Goal: Transaction & Acquisition: Purchase product/service

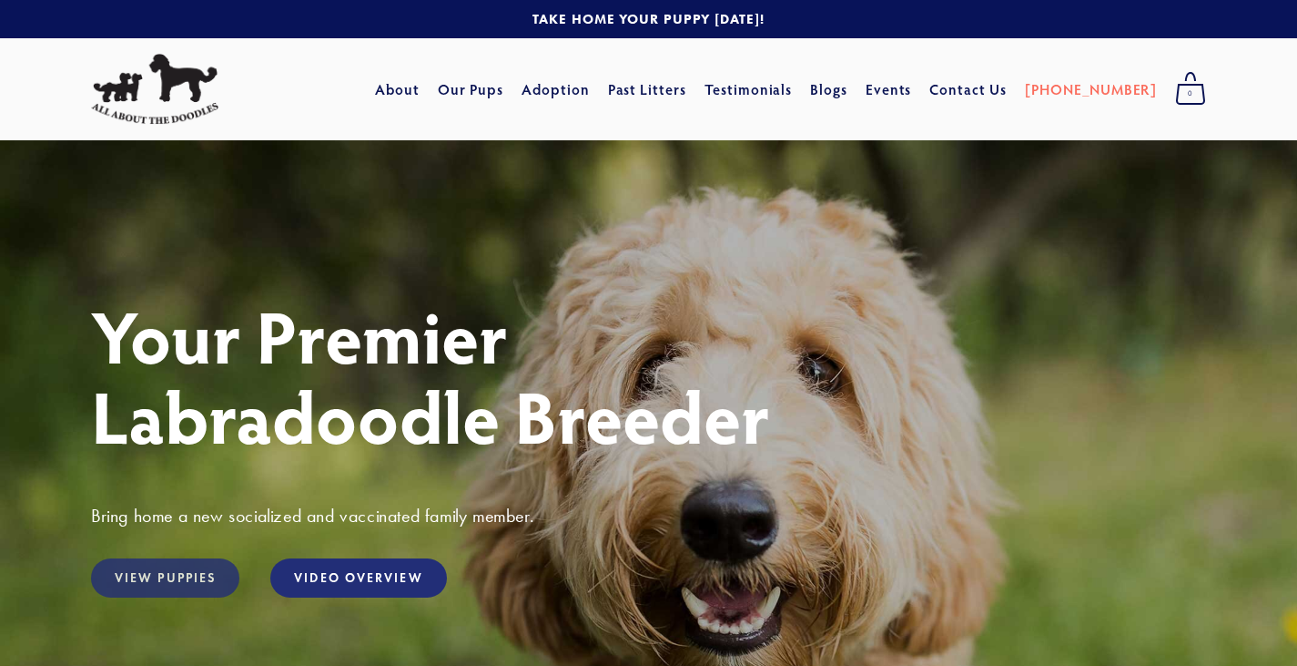
click at [188, 576] on link "View Puppies" at bounding box center [165, 577] width 148 height 39
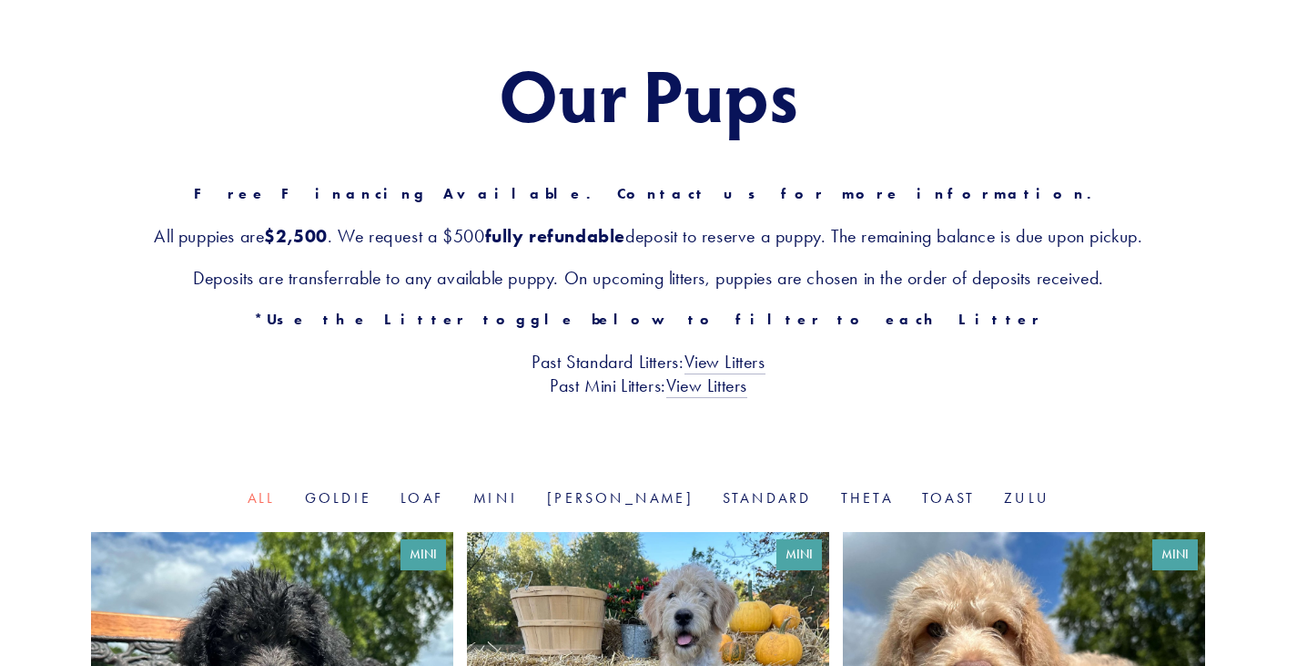
scroll to position [178, 0]
click at [518, 505] on link "Mini" at bounding box center [495, 496] width 45 height 17
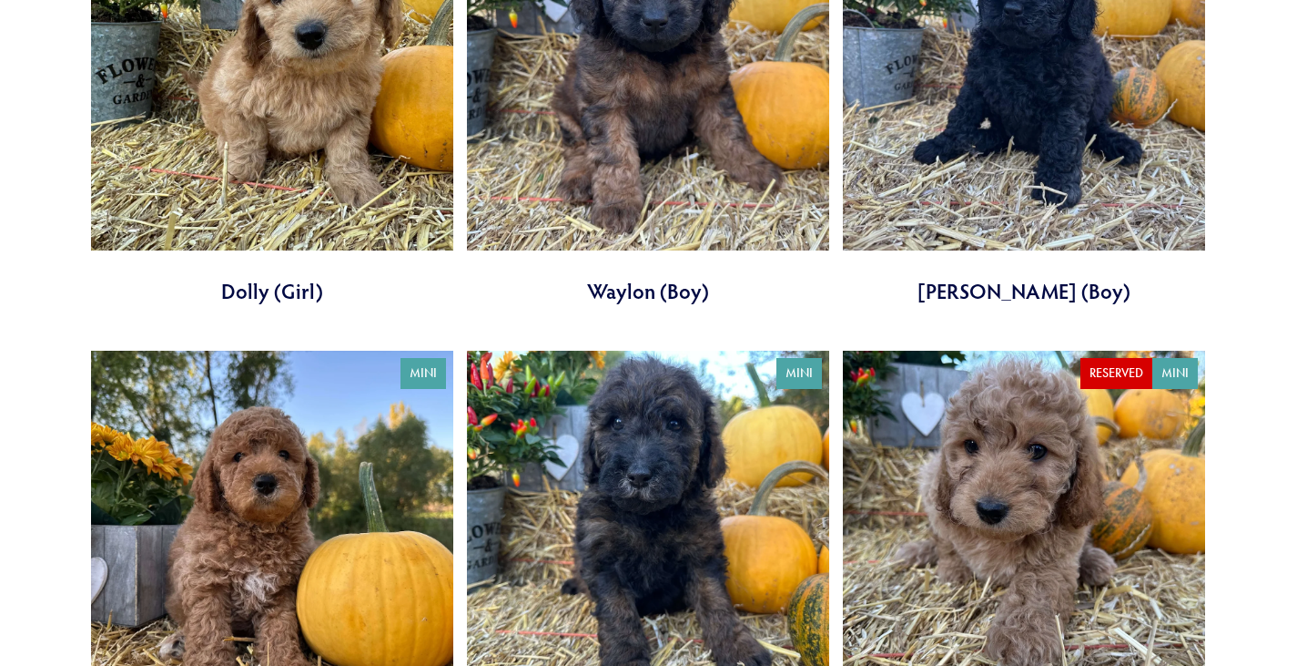
scroll to position [2510, 0]
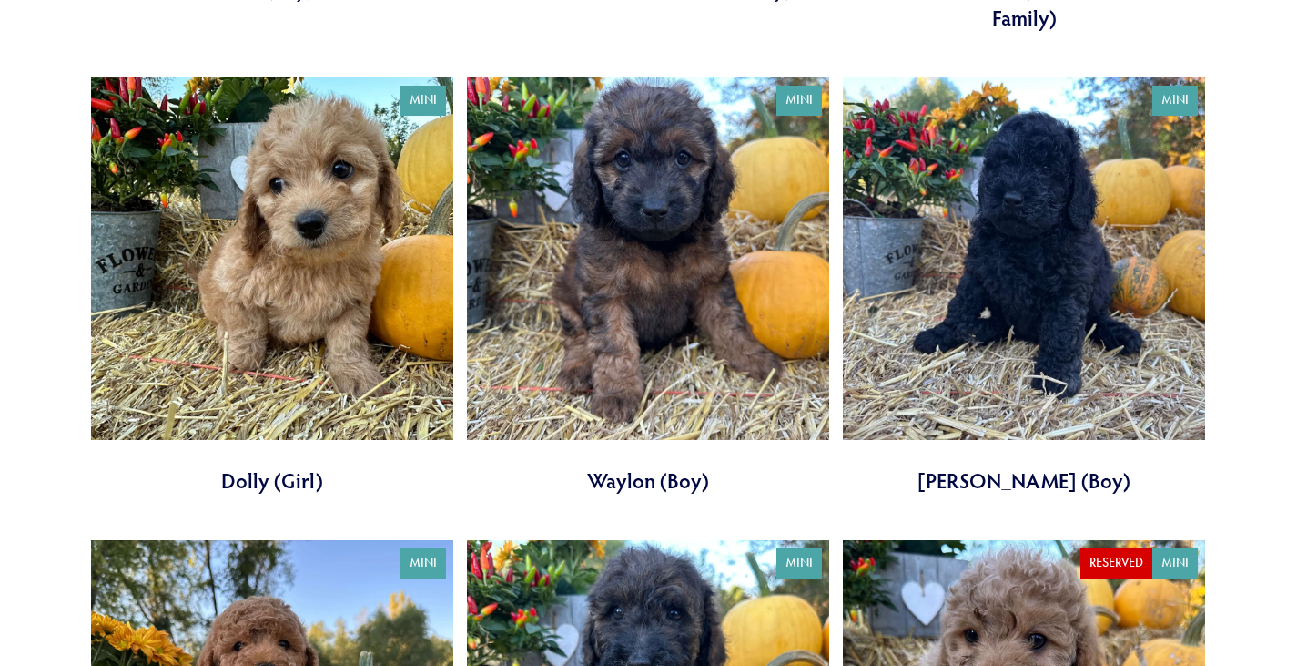
click at [309, 241] on link at bounding box center [272, 285] width 362 height 417
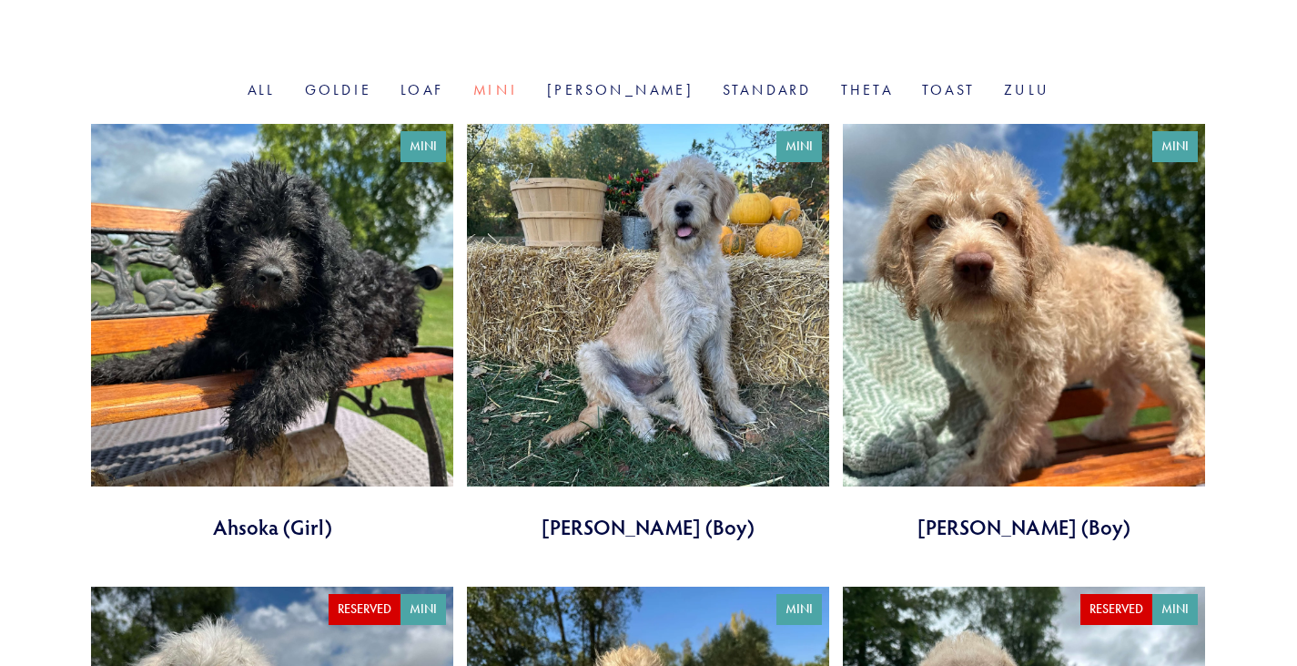
scroll to position [588, 0]
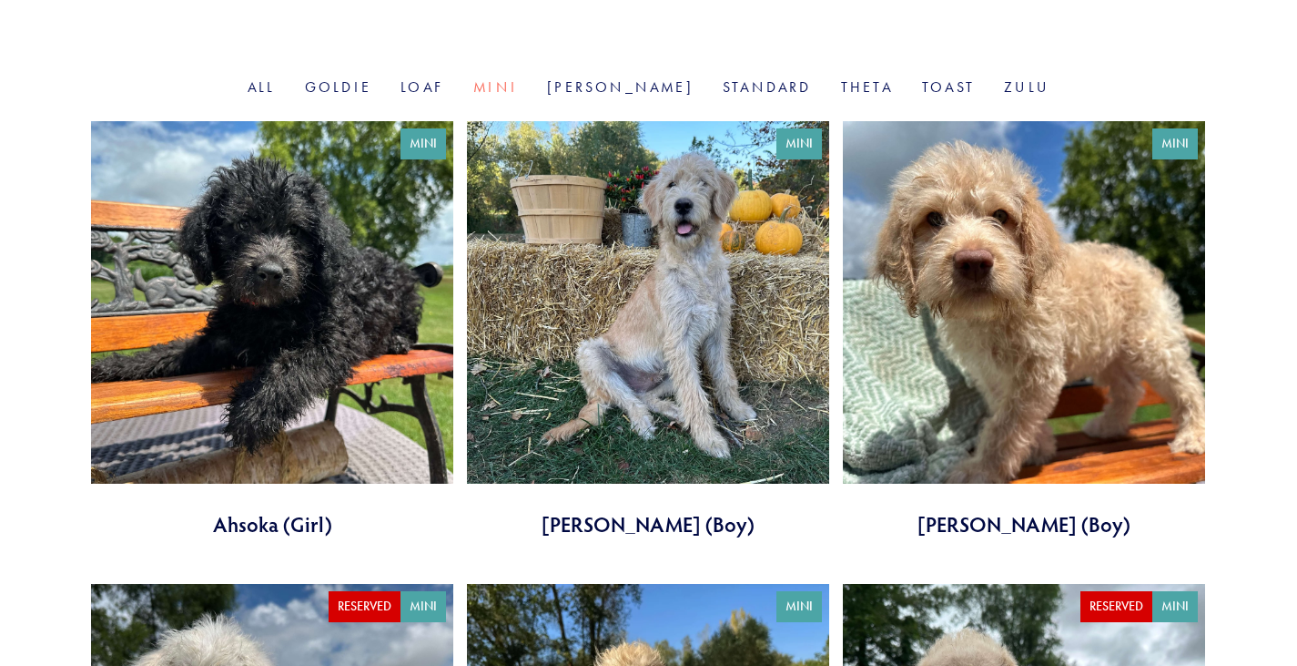
click at [235, 219] on link at bounding box center [272, 329] width 362 height 417
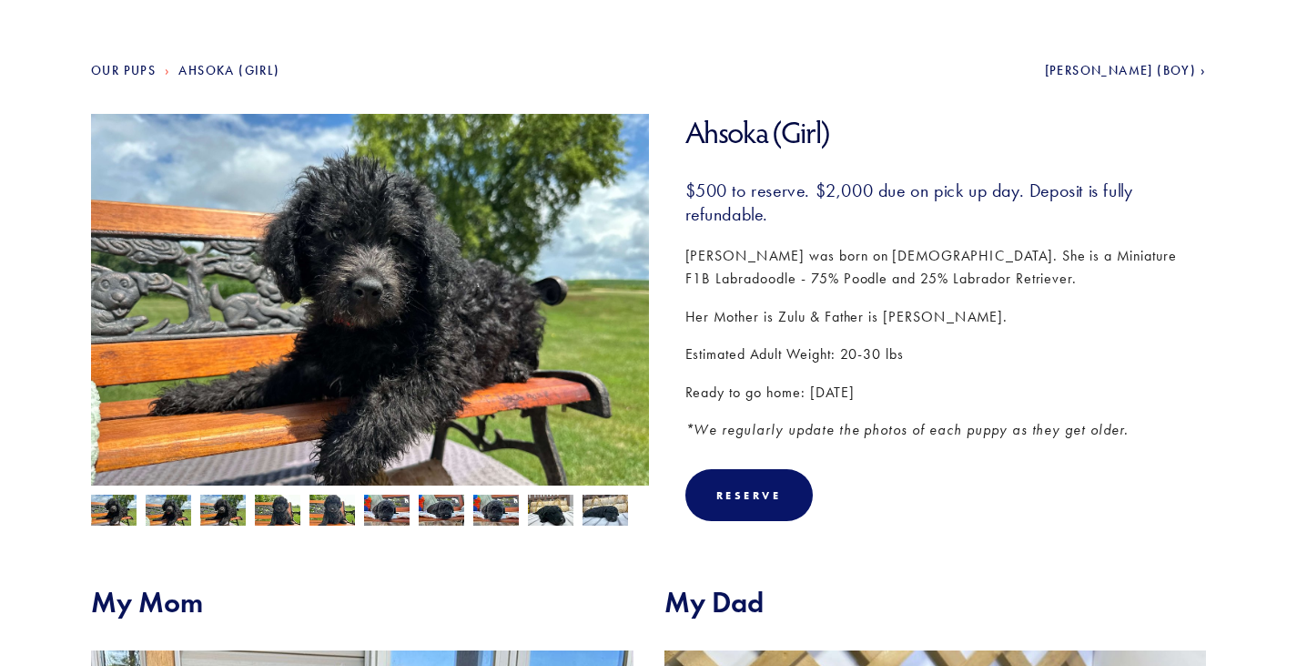
scroll to position [186, 0]
